Goal: Information Seeking & Learning: Learn about a topic

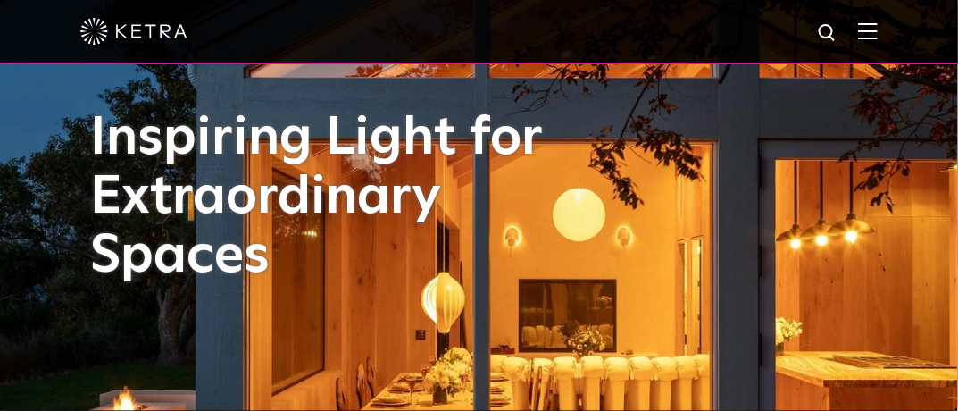
click at [878, 39] on img at bounding box center [868, 30] width 20 height 17
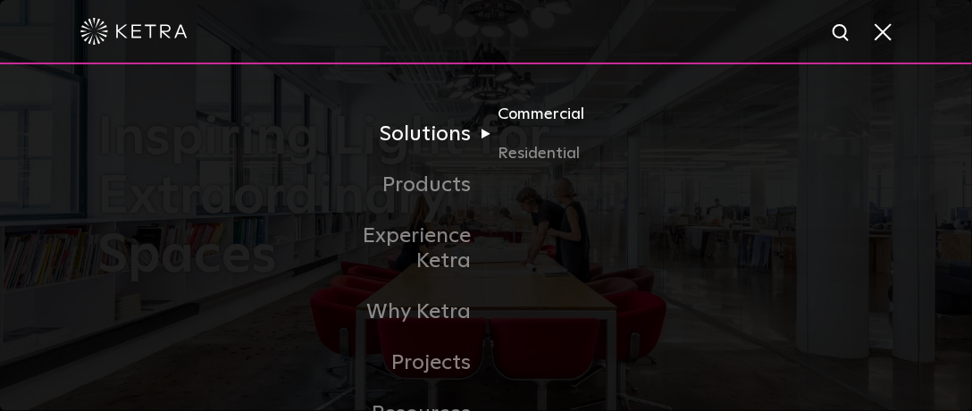
click at [523, 116] on link "Commercial" at bounding box center [583, 121] width 171 height 39
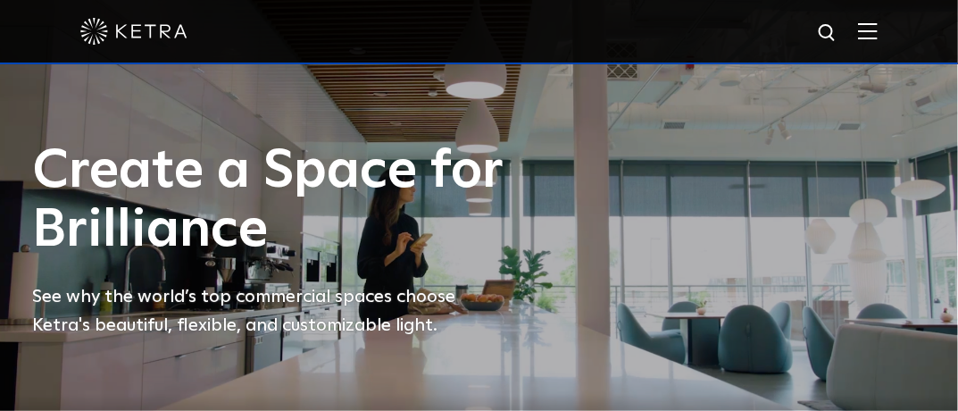
drag, startPoint x: 513, startPoint y: 346, endPoint x: 611, endPoint y: 375, distance: 102.6
click at [590, 377] on div "Create a Space for Brilliance See why the world’s top commercial spaces choose …" at bounding box center [479, 205] width 958 height 411
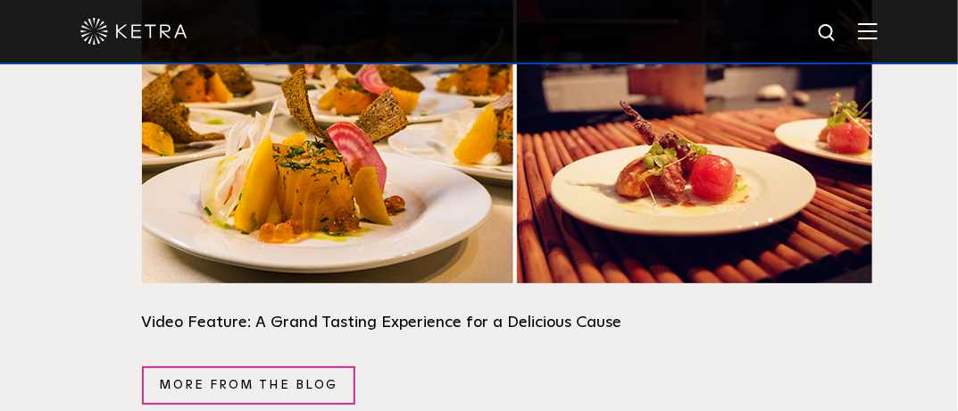
scroll to position [2948, 0]
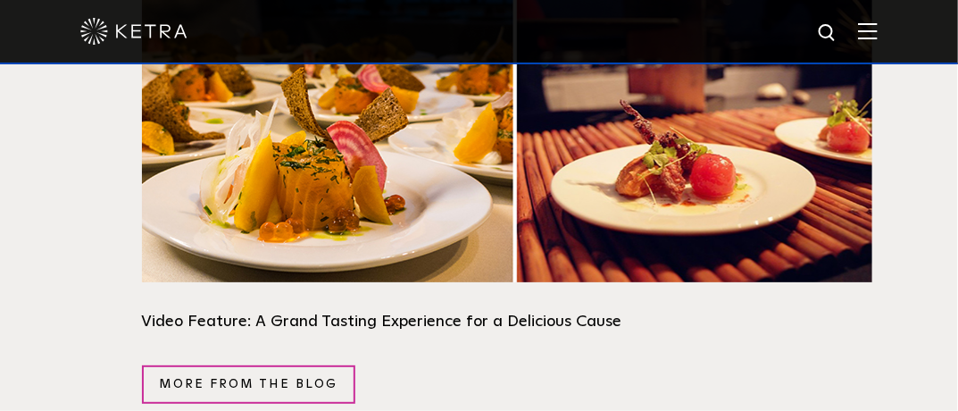
click at [330, 173] on img at bounding box center [507, 135] width 731 height 293
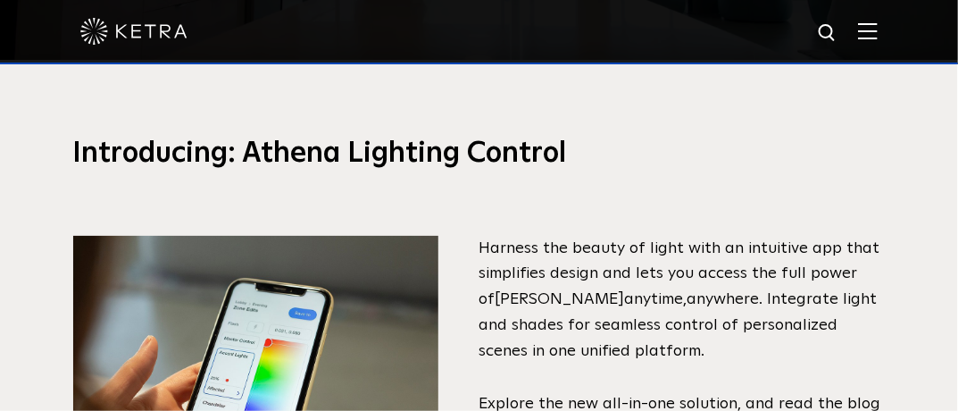
scroll to position [0, 0]
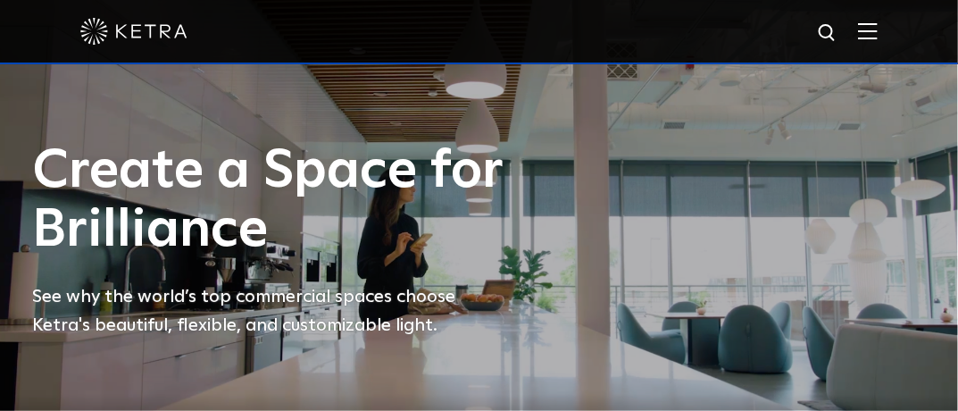
click at [863, 31] on div at bounding box center [479, 31] width 798 height 63
click at [878, 31] on img at bounding box center [868, 30] width 20 height 17
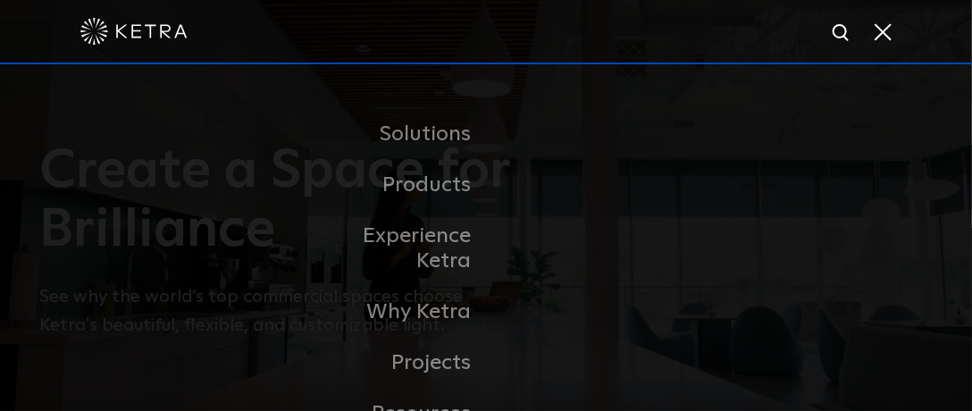
click at [0, 0] on link "Residential" at bounding box center [0, 0] width 0 height 0
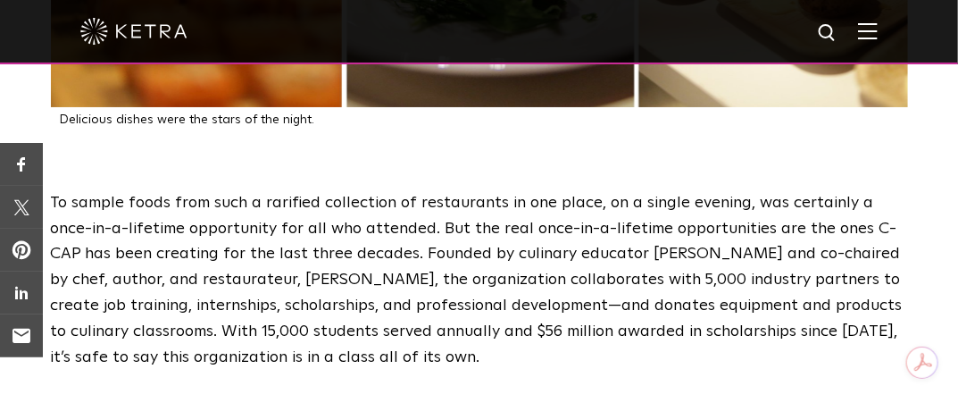
scroll to position [3126, 0]
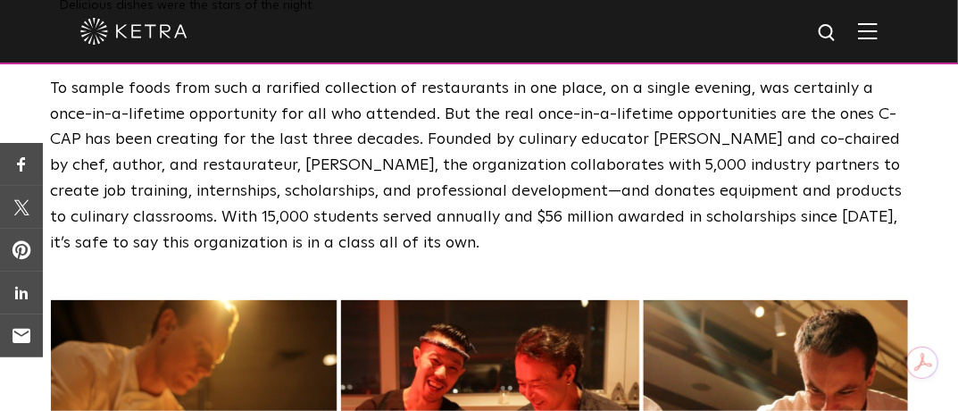
click at [640, 139] on p "To sample foods from such a rarified collection of restaurants in one place, on…" at bounding box center [479, 166] width 857 height 180
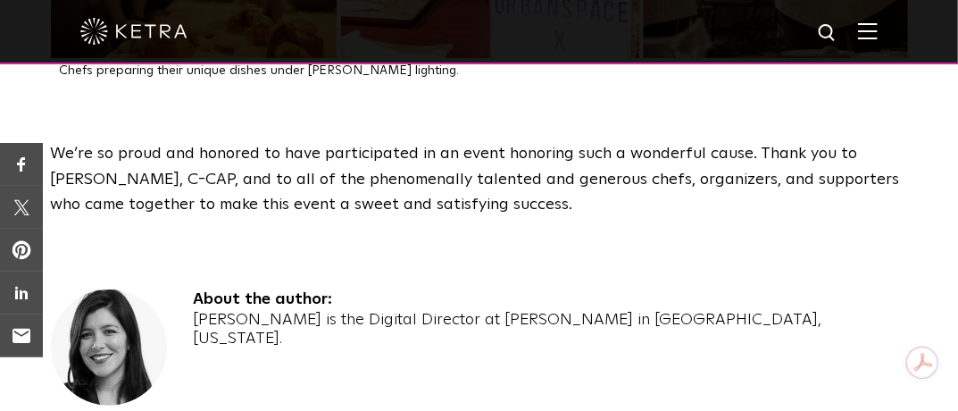
scroll to position [3734, 0]
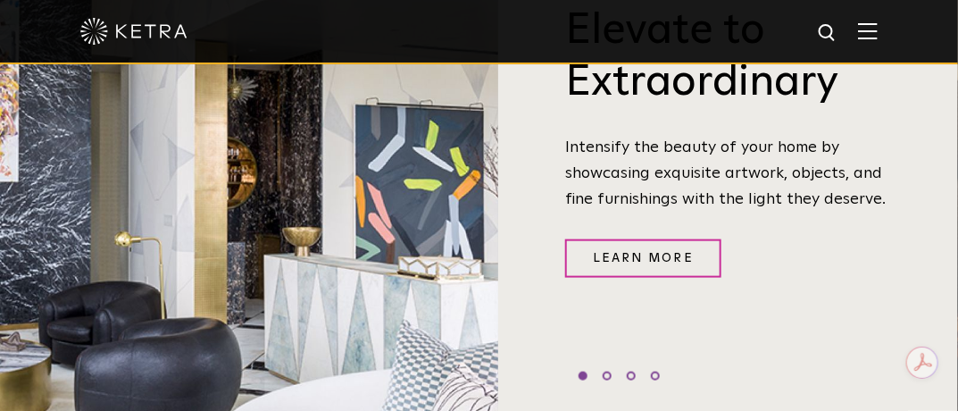
scroll to position [536, 0]
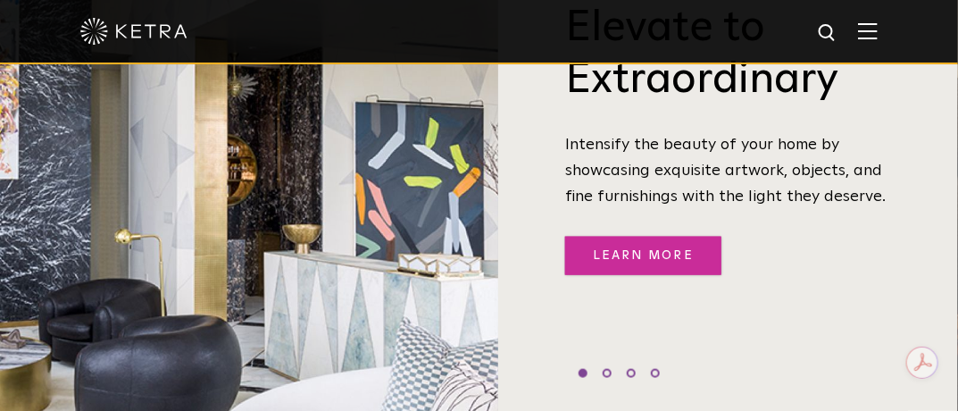
click at [649, 237] on link "Learn More" at bounding box center [643, 256] width 156 height 38
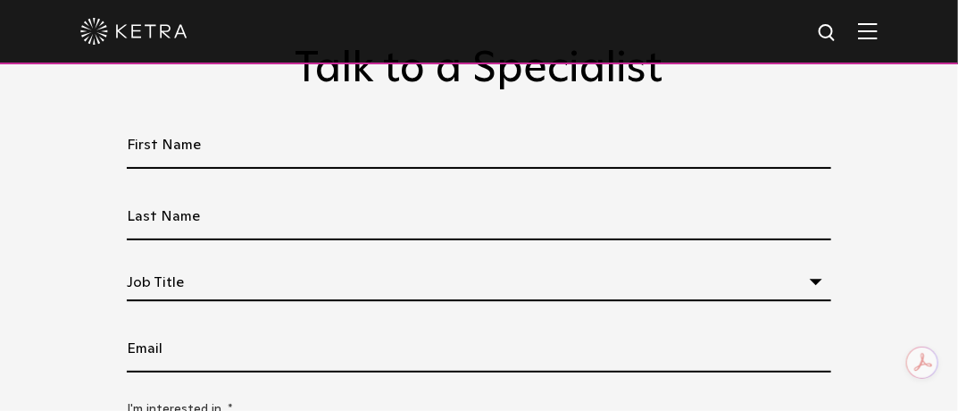
scroll to position [5538, 0]
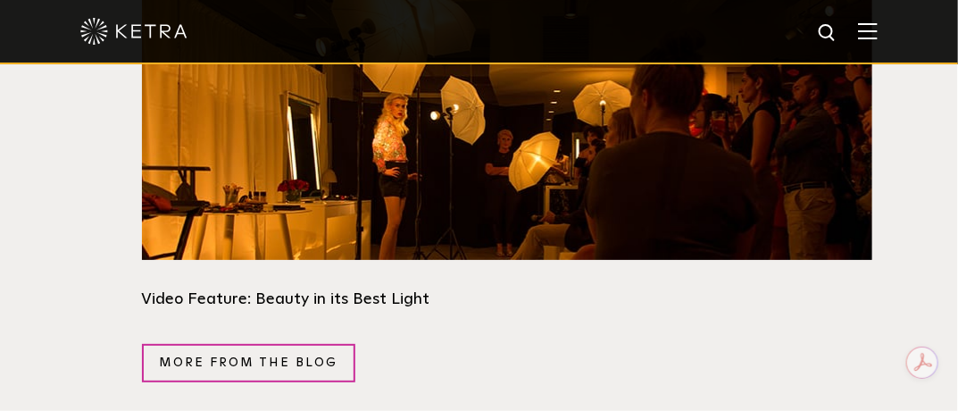
scroll to position [2680, 0]
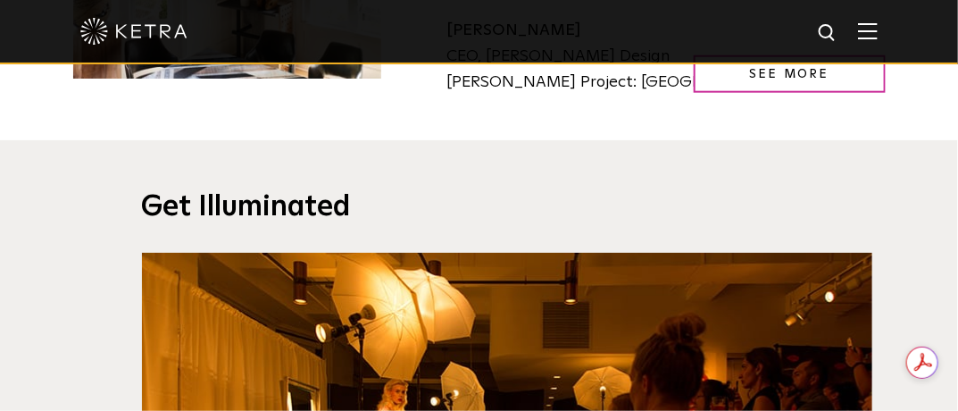
click at [894, 44] on div at bounding box center [479, 32] width 958 height 64
click at [878, 33] on img at bounding box center [868, 30] width 20 height 17
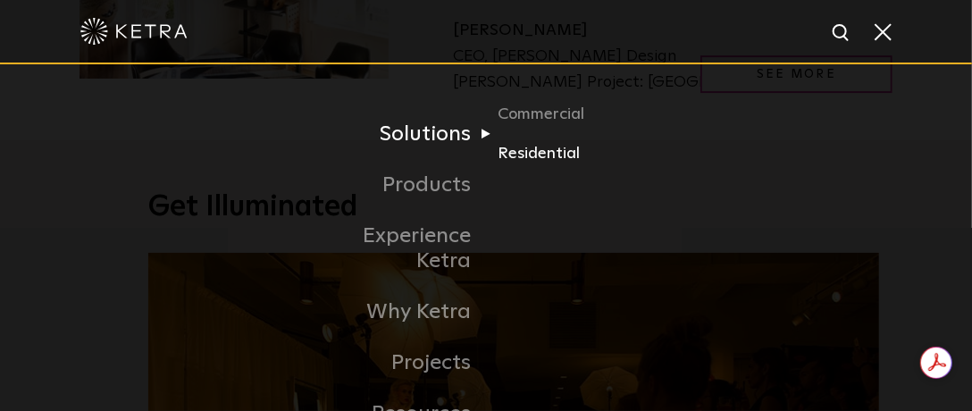
click at [536, 158] on link "Residential" at bounding box center [583, 154] width 171 height 26
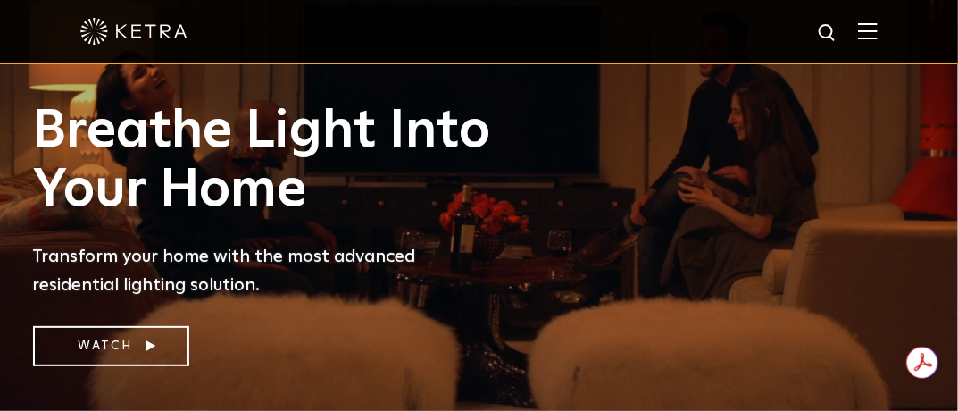
click at [874, 29] on img at bounding box center [868, 30] width 20 height 17
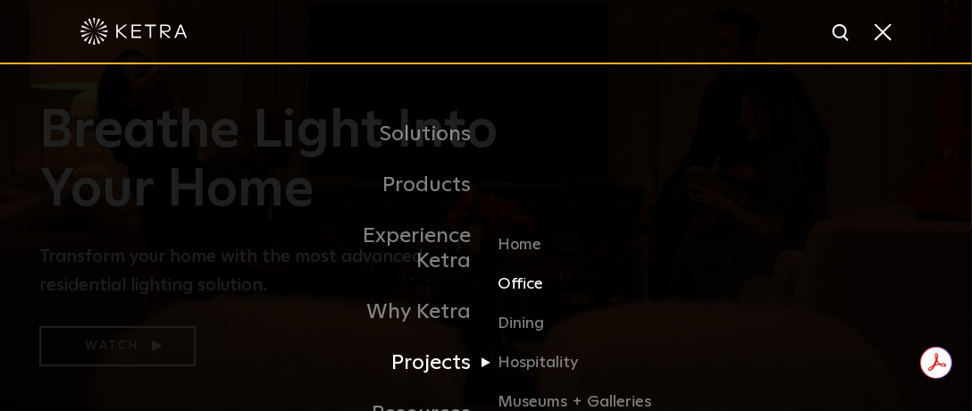
click at [516, 272] on link "Office" at bounding box center [583, 291] width 171 height 39
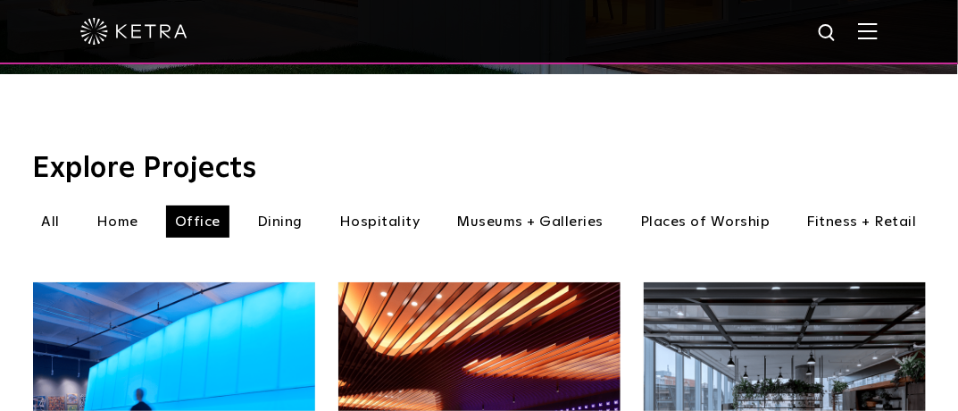
scroll to position [447, 0]
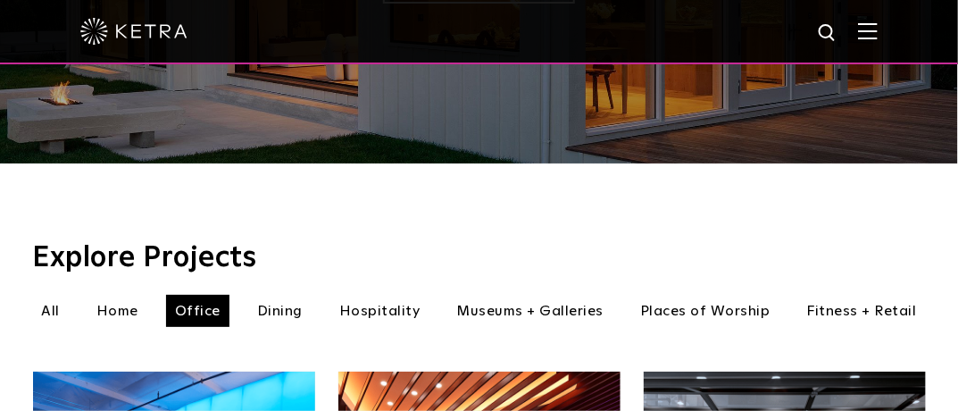
click at [289, 295] on li "Dining" at bounding box center [279, 311] width 63 height 32
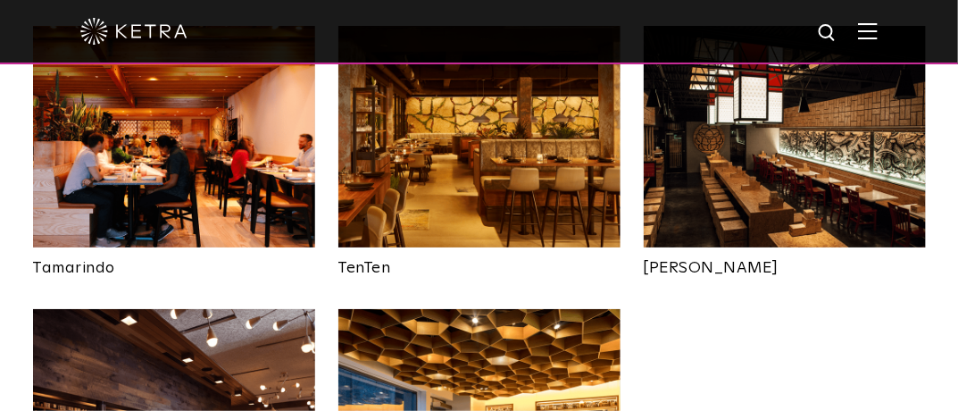
scroll to position [715, 0]
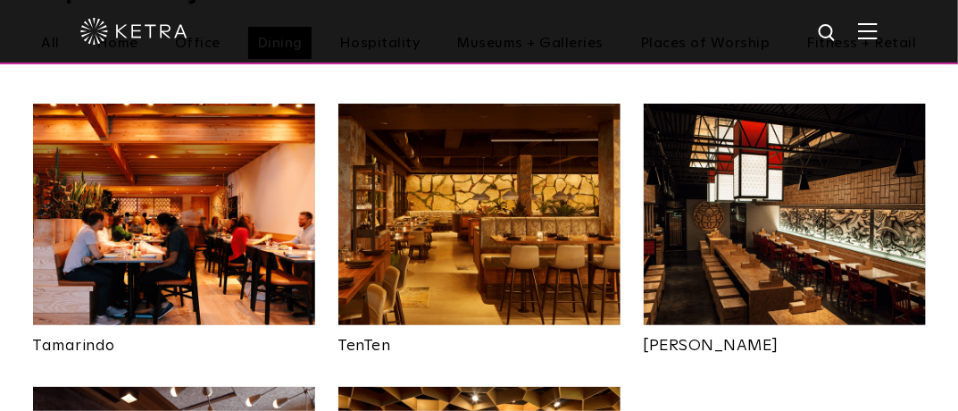
click at [167, 175] on img at bounding box center [174, 215] width 282 height 222
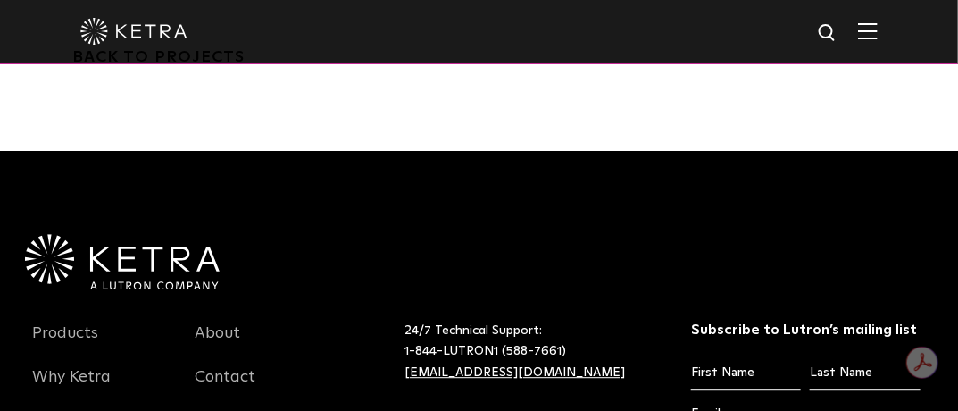
scroll to position [5448, 0]
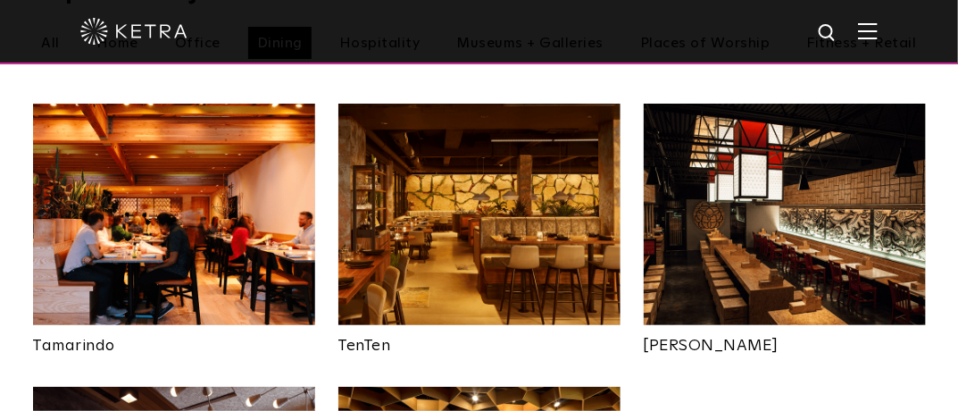
click at [469, 208] on img at bounding box center [480, 215] width 282 height 222
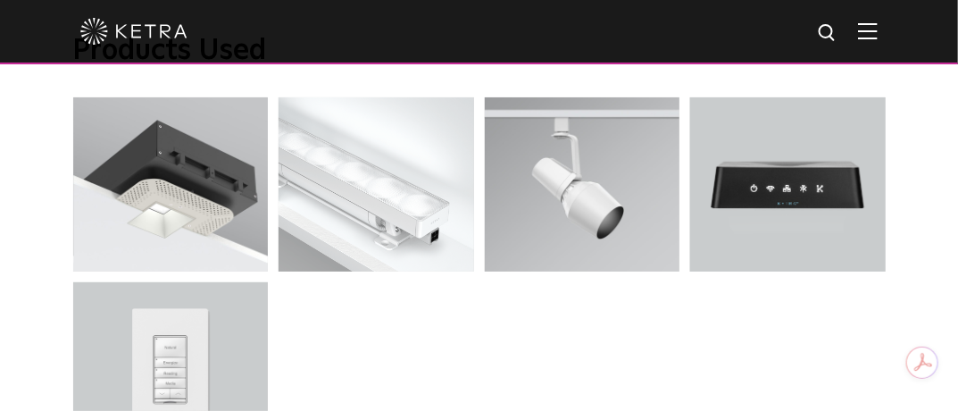
scroll to position [4555, 0]
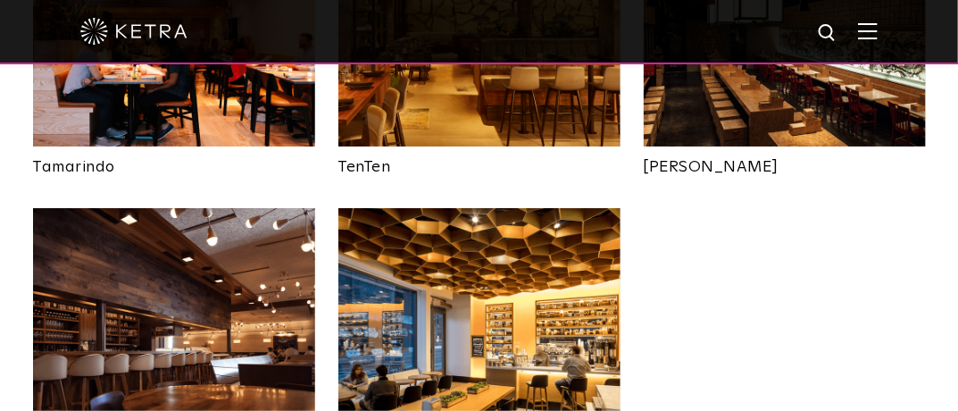
scroll to position [1072, 0]
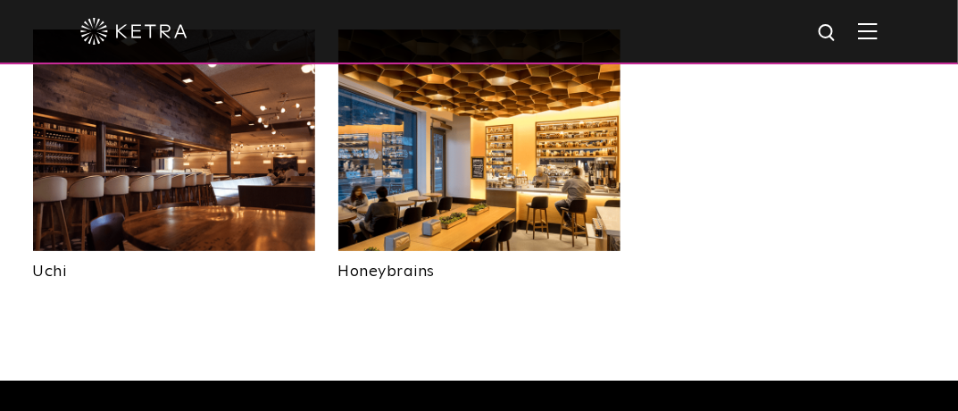
click at [168, 174] on img at bounding box center [174, 140] width 282 height 222
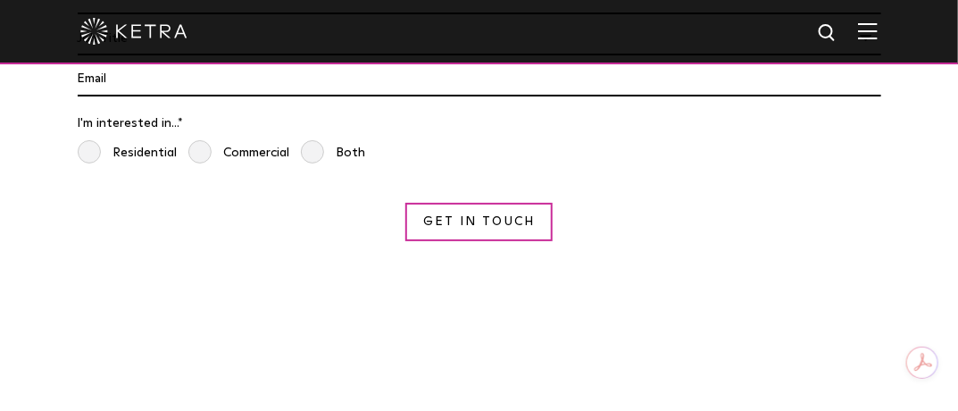
scroll to position [3305, 0]
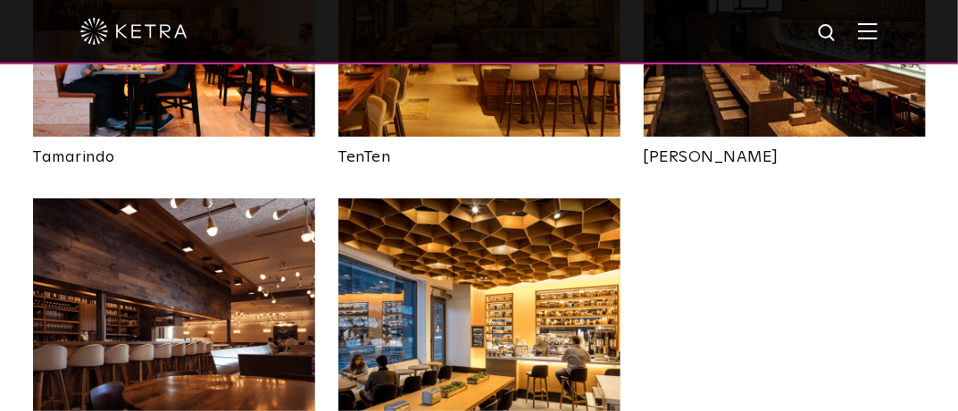
scroll to position [893, 0]
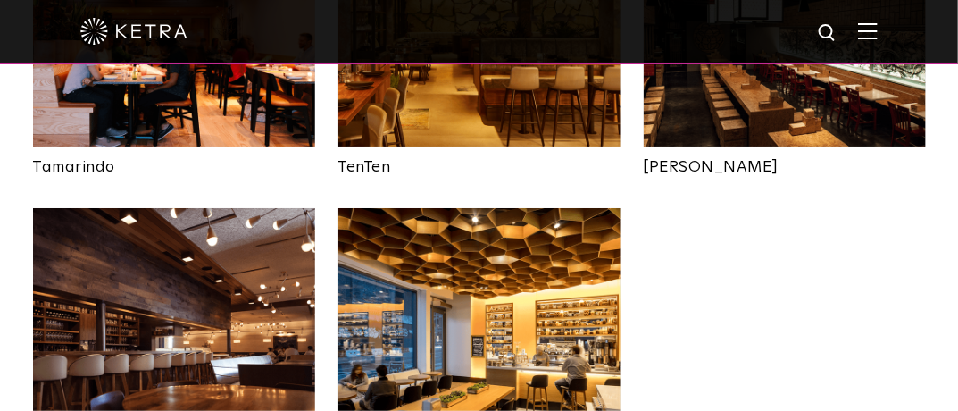
click at [572, 223] on img at bounding box center [480, 319] width 282 height 222
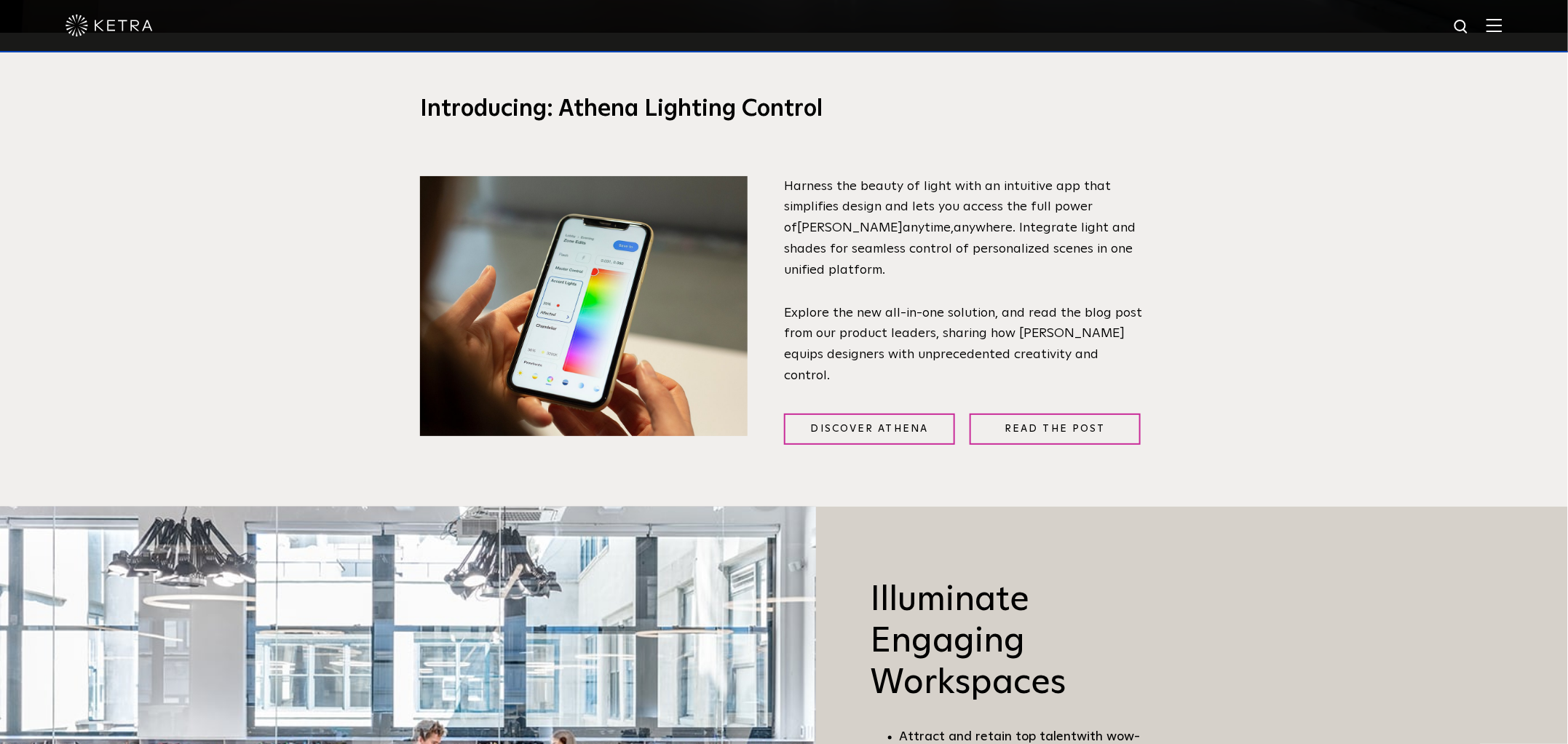
scroll to position [679, 0]
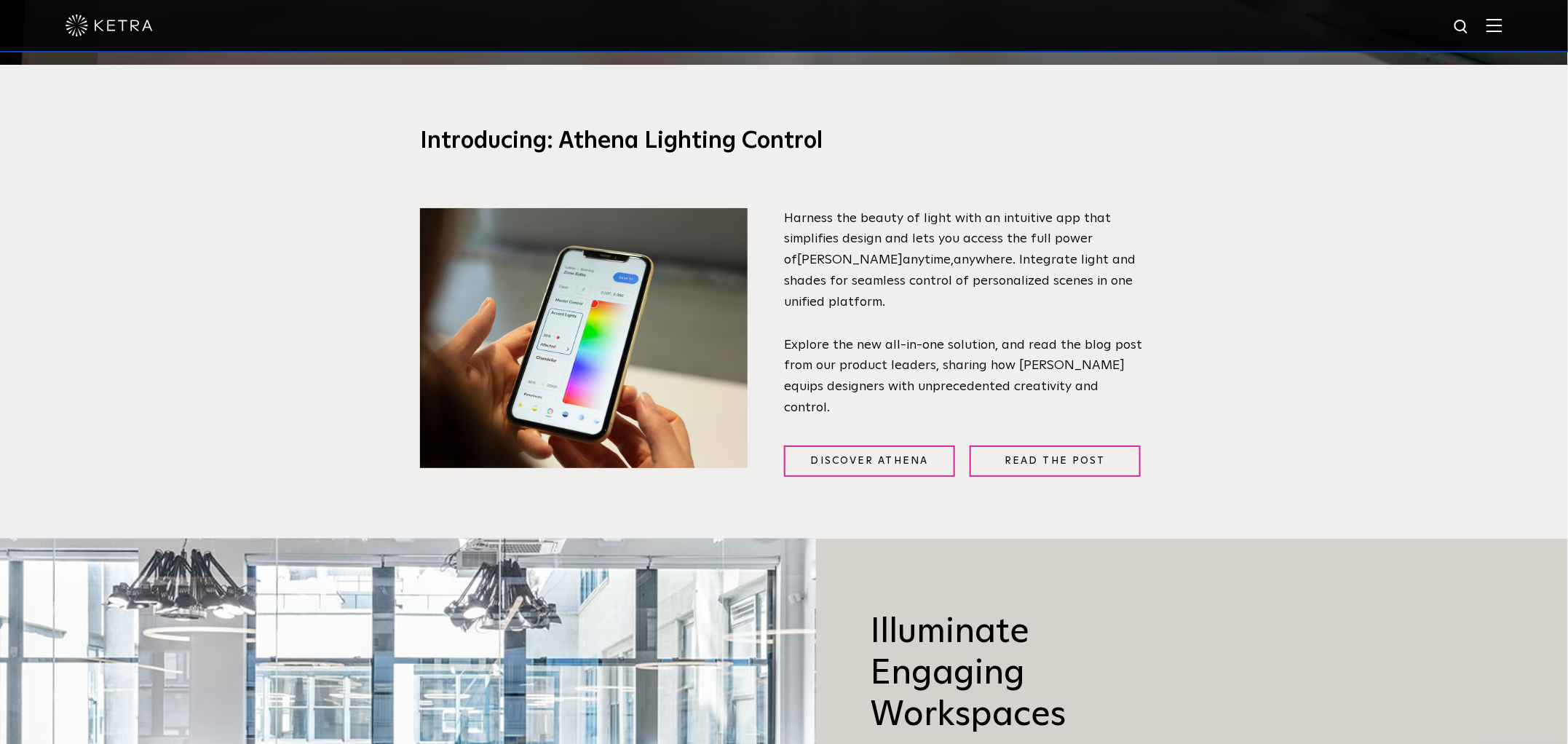
click at [1175, 29] on div at bounding box center [784, 26] width 1568 height 52
click at [1175, 29] on img at bounding box center [1495, 24] width 16 height 14
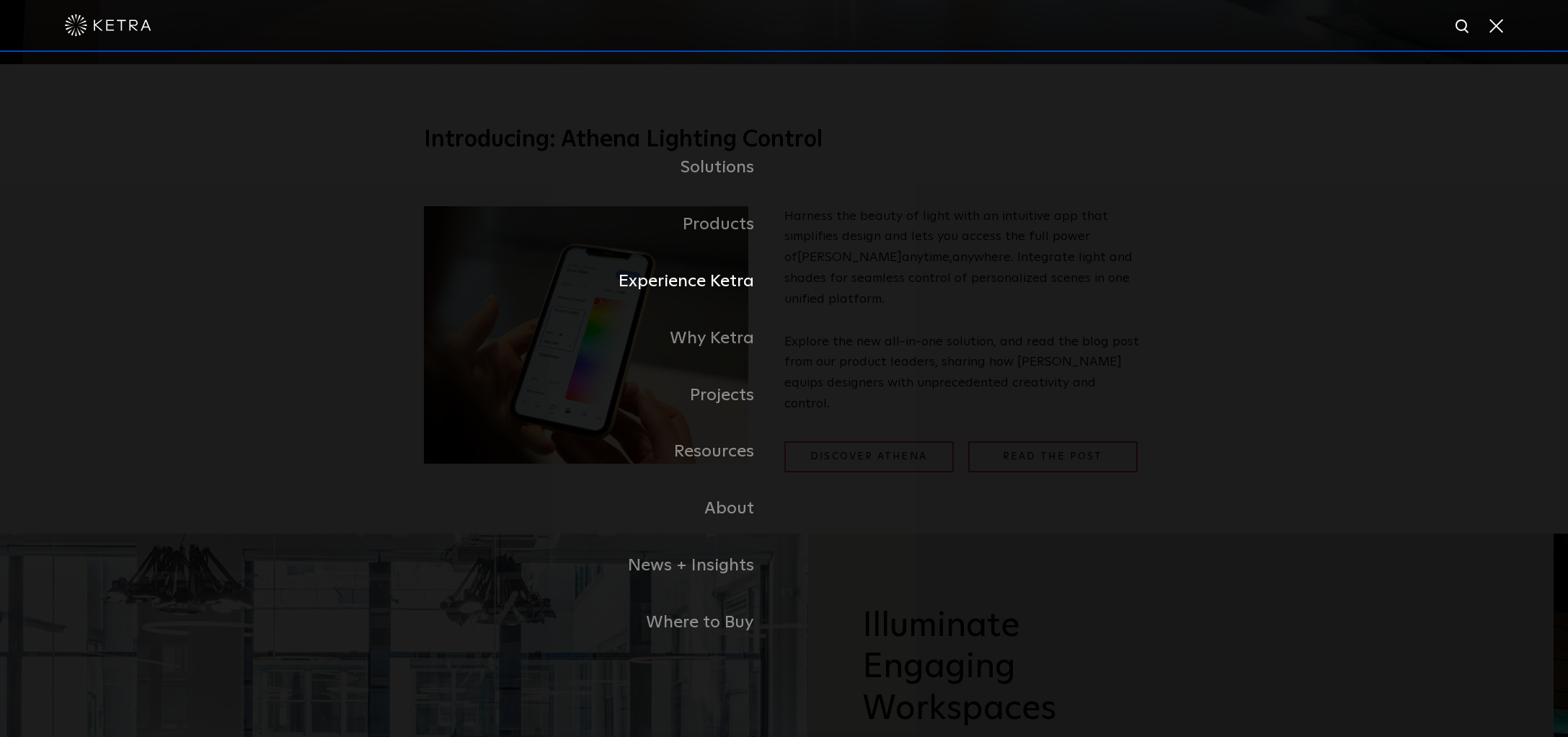
click at [701, 285] on link "Experience Ketra" at bounding box center [604, 282] width 361 height 57
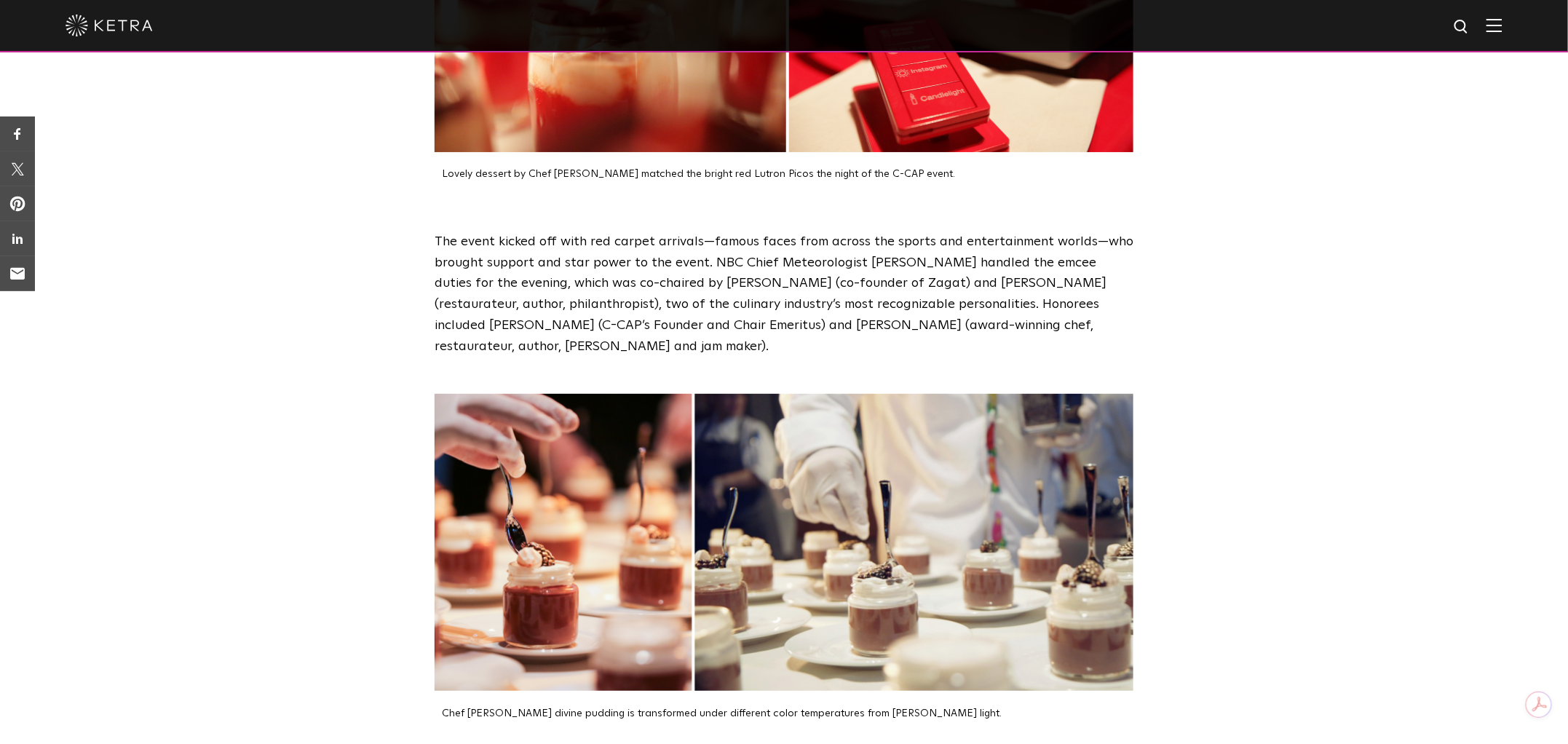
scroll to position [1358, 0]
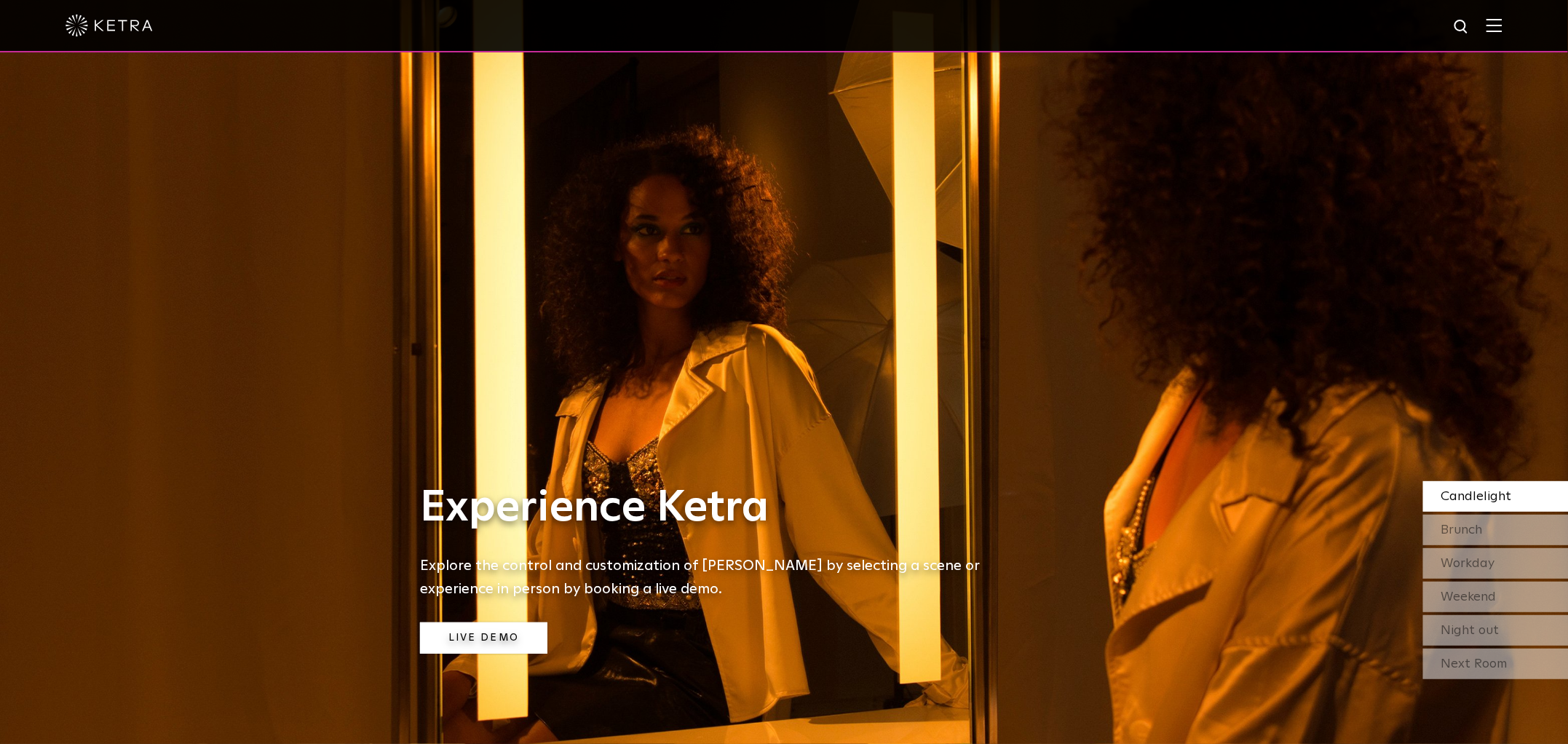
click at [495, 644] on link "Live Demo" at bounding box center [483, 638] width 127 height 31
